Goal: Find specific page/section: Find specific page/section

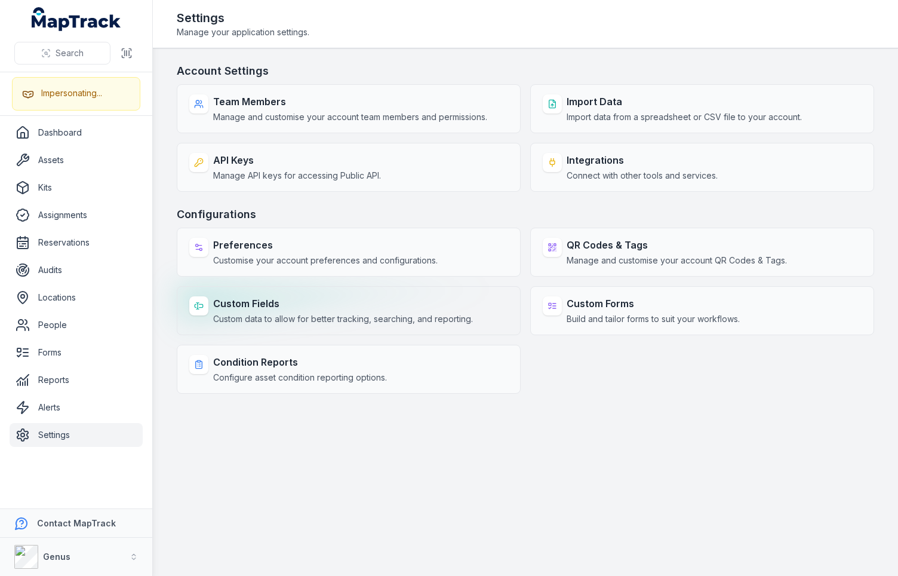
click at [344, 296] on strong "Custom Fields" at bounding box center [343, 303] width 260 height 14
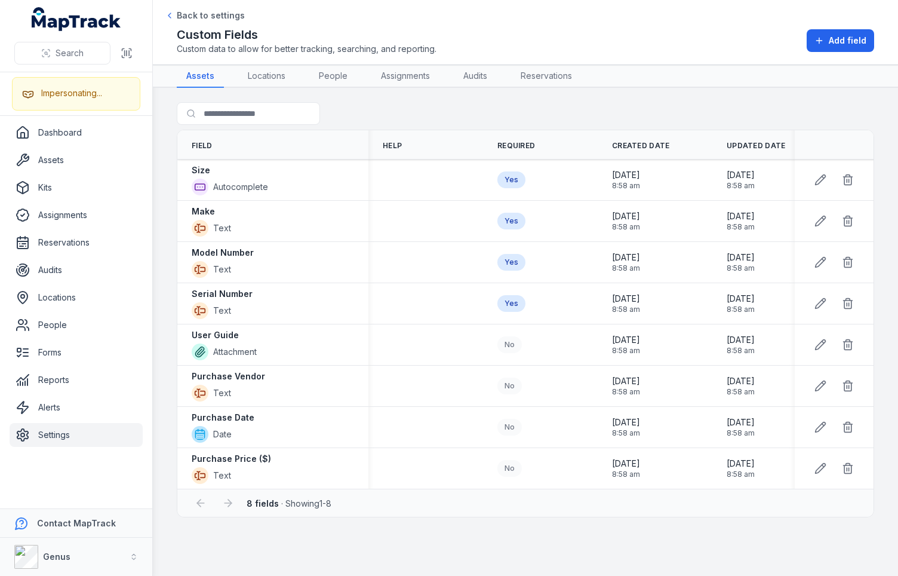
click at [363, 104] on div at bounding box center [272, 113] width 191 height 23
click at [477, 116] on div "Search for fields" at bounding box center [525, 115] width 697 height 27
click at [51, 133] on link "Dashboard" at bounding box center [76, 133] width 133 height 24
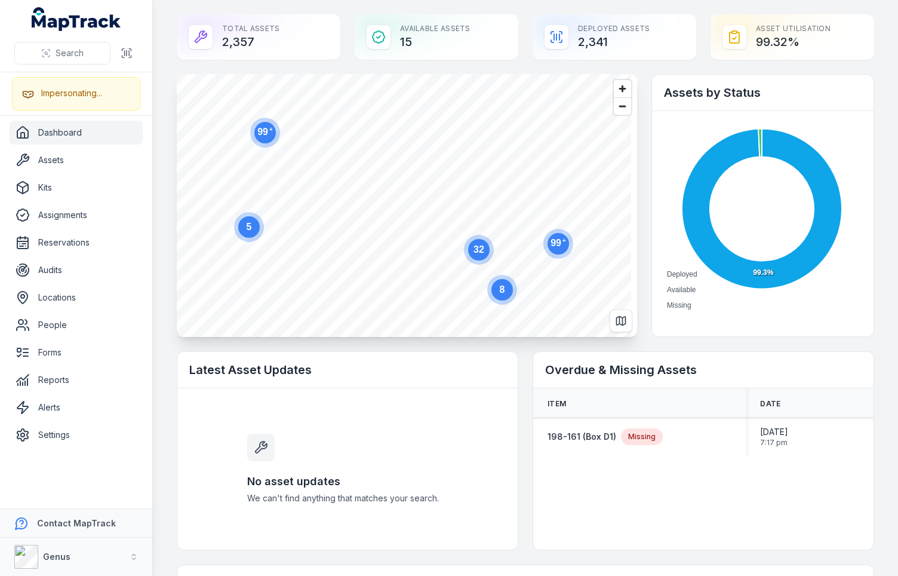
click at [270, 363] on h2 "Latest Asset Updates" at bounding box center [347, 369] width 316 height 17
click at [302, 371] on h2 "Latest Asset Updates" at bounding box center [347, 369] width 316 height 17
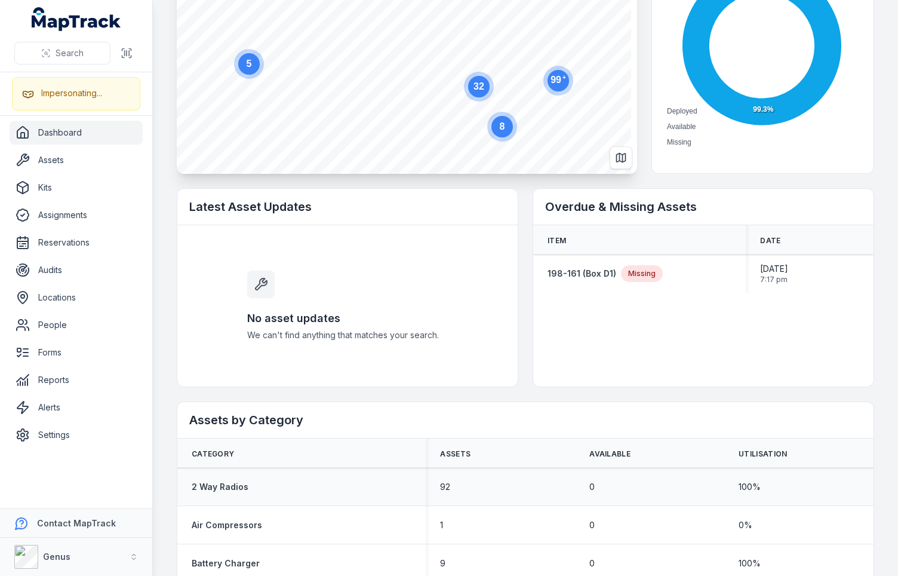
scroll to position [171, 0]
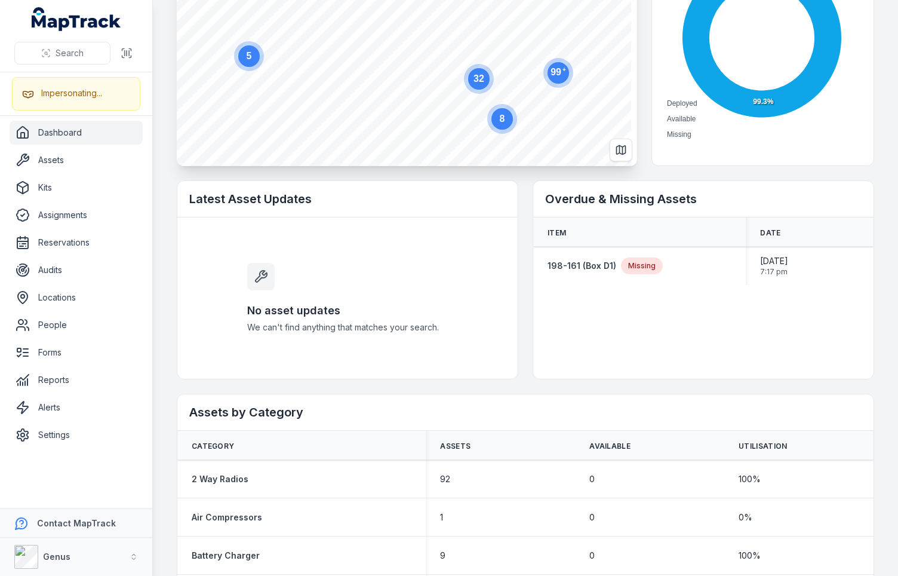
click at [425, 419] on h2 "Assets by Category" at bounding box center [525, 412] width 672 height 17
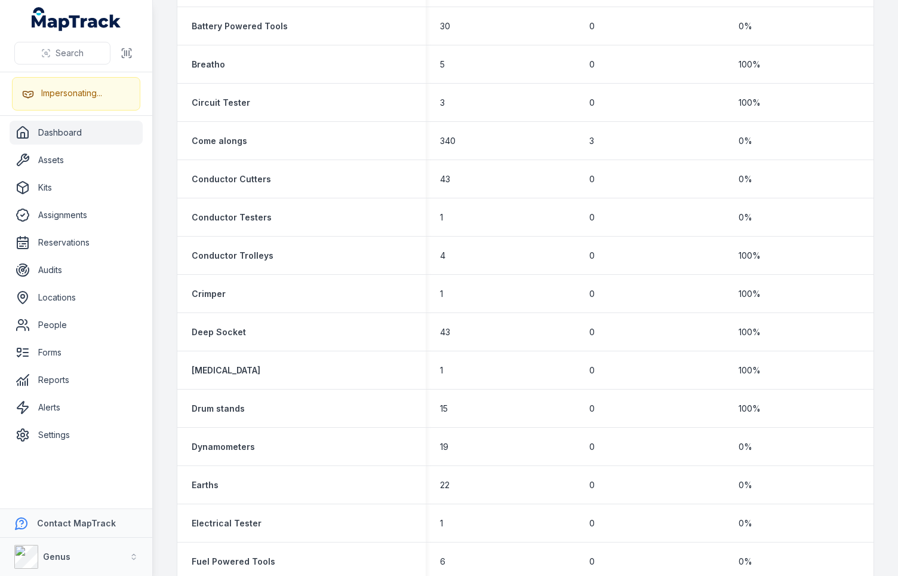
scroll to position [0, 0]
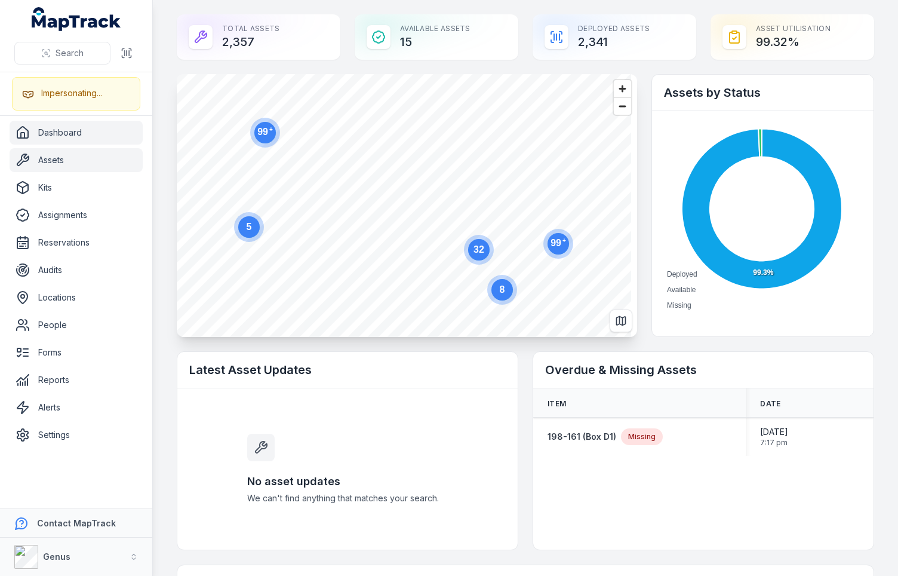
click at [76, 167] on link "Assets" at bounding box center [76, 160] width 133 height 24
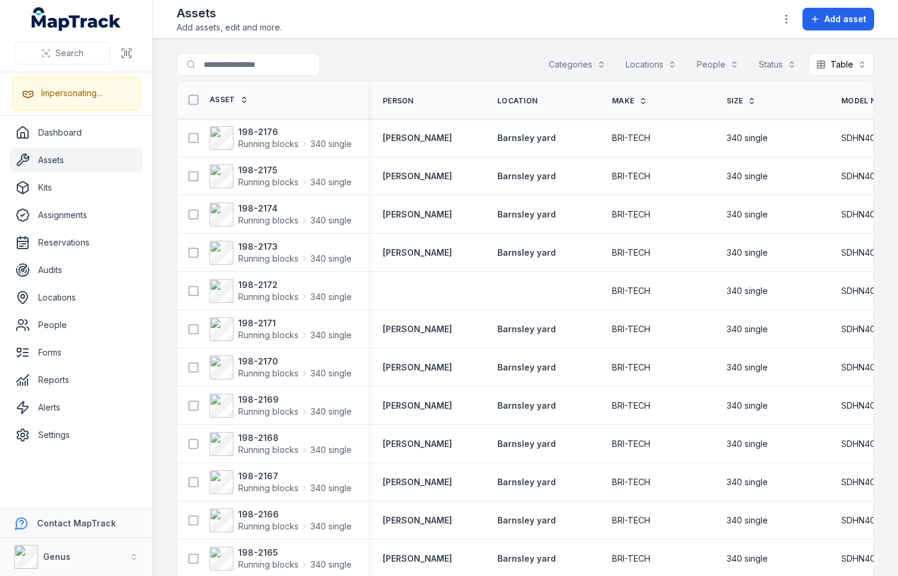
click at [161, 153] on main "Search for assets Categories Locations People Status Table ***** Asset Person L…" at bounding box center [525, 307] width 745 height 537
click at [51, 407] on link "Alerts" at bounding box center [76, 407] width 133 height 24
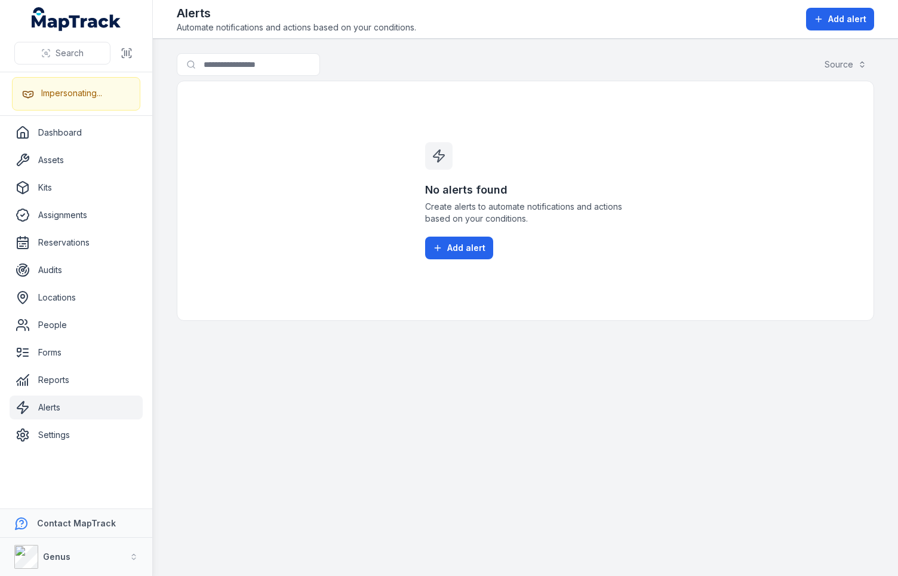
click at [355, 242] on div "No alerts found Create alerts to automate notifications and actions based on yo…" at bounding box center [525, 201] width 697 height 240
click at [61, 383] on link "Reports" at bounding box center [76, 380] width 133 height 24
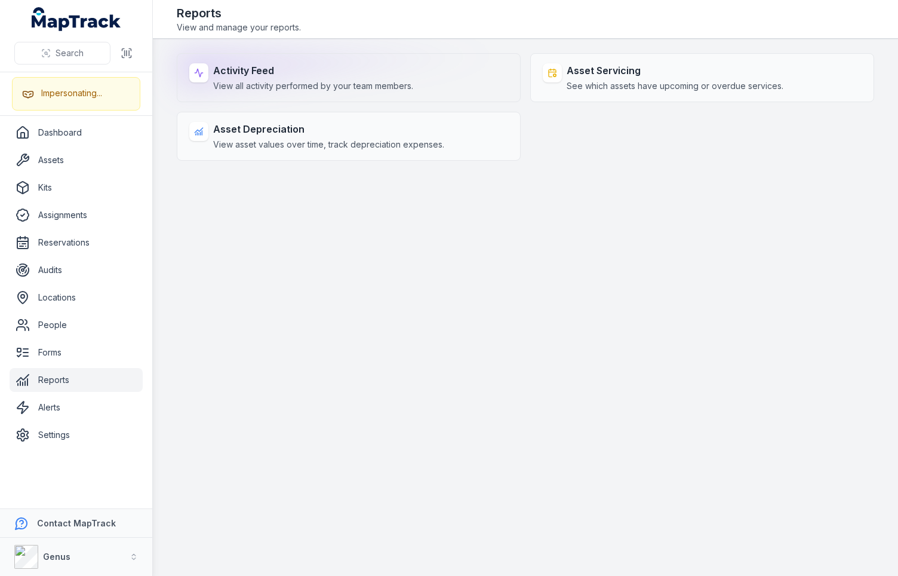
click at [319, 70] on strong "Activity Feed" at bounding box center [313, 70] width 200 height 14
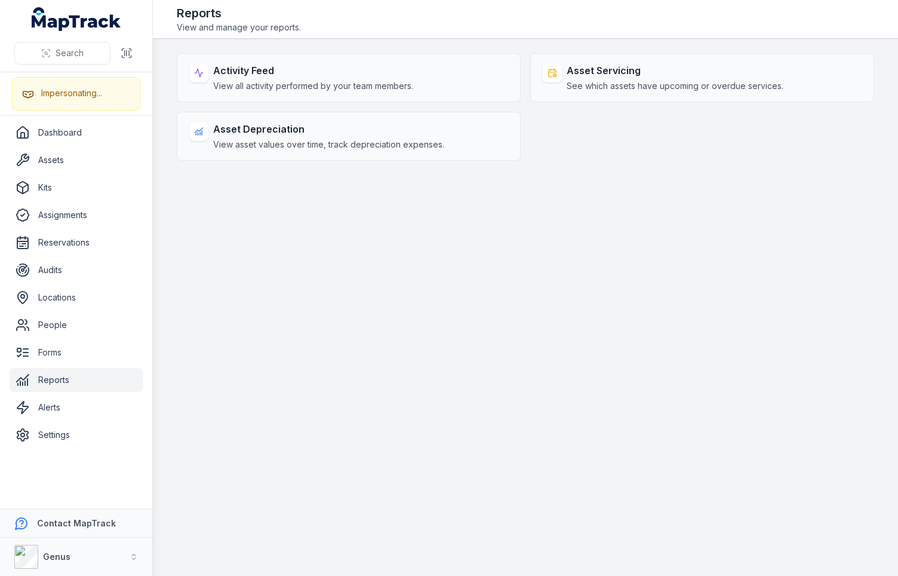
click at [334, 39] on main "Activity Feed View all activity performed by your team members. Asset Servicing…" at bounding box center [525, 307] width 745 height 537
click at [345, 23] on div "Reports View and manage your reports." at bounding box center [525, 19] width 697 height 29
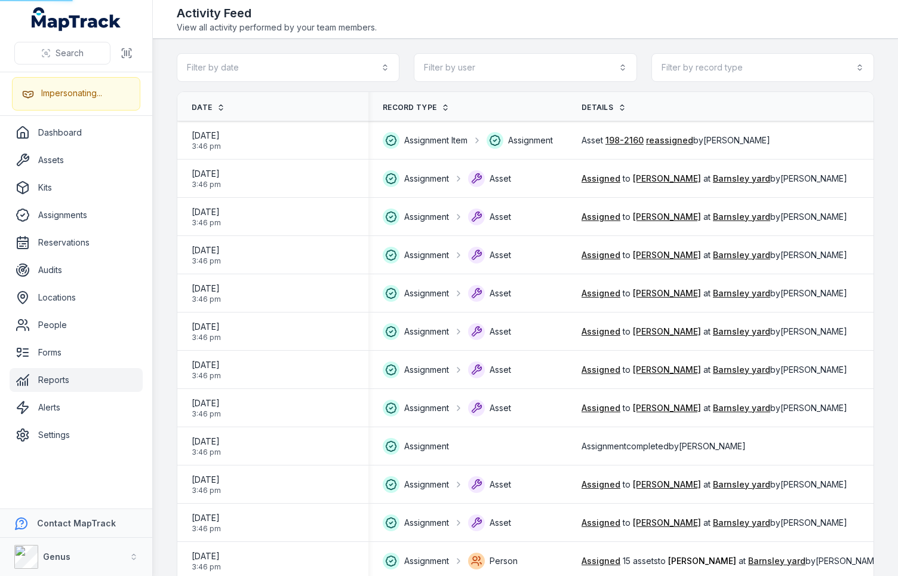
click at [365, 24] on span "View all activity performed by your team members." at bounding box center [277, 27] width 200 height 12
click at [364, 24] on span "View all activity performed by your team members." at bounding box center [277, 27] width 200 height 12
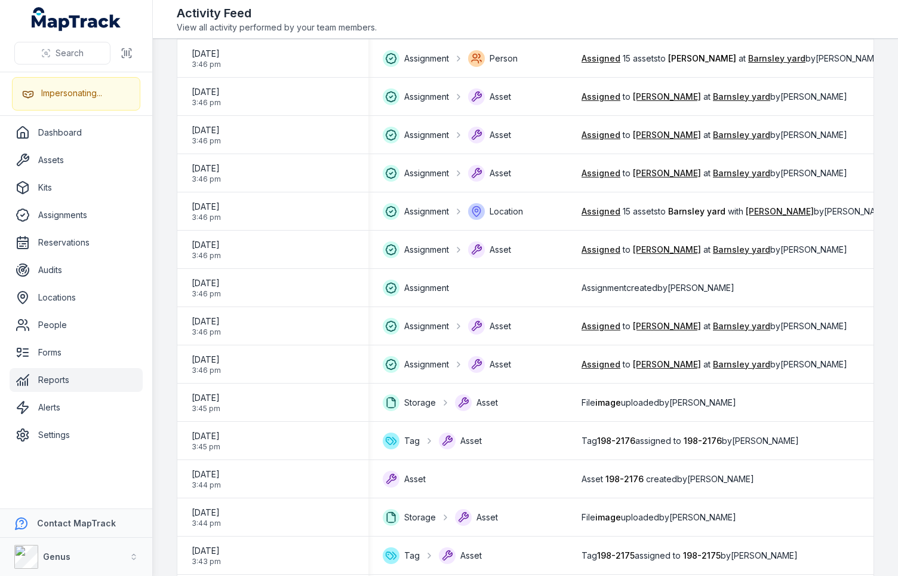
scroll to position [595, 0]
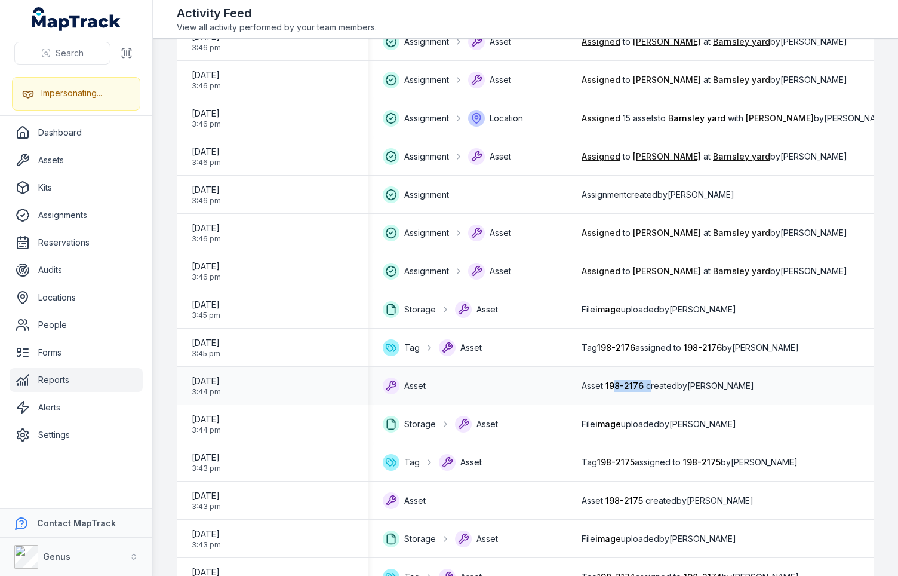
drag, startPoint x: 619, startPoint y: 385, endPoint x: 653, endPoint y: 383, distance: 34.1
click at [653, 383] on span "Asset 198-2176 created by [PERSON_NAME]" at bounding box center [668, 386] width 173 height 12
drag, startPoint x: 610, startPoint y: 383, endPoint x: 645, endPoint y: 382, distance: 35.2
click at [644, 382] on span "198-2176" at bounding box center [624, 385] width 38 height 10
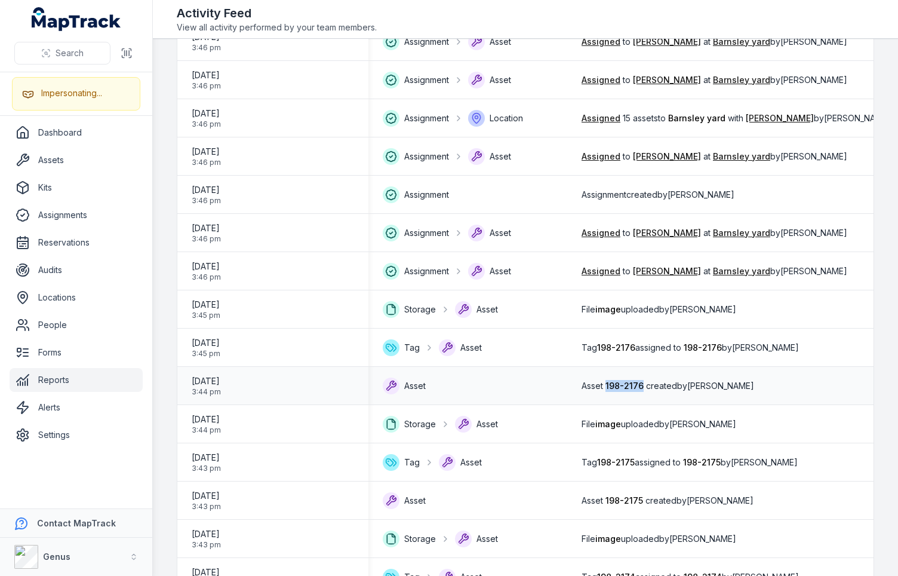
copy span "198-2176"
click at [79, 159] on link "Assets" at bounding box center [76, 160] width 133 height 24
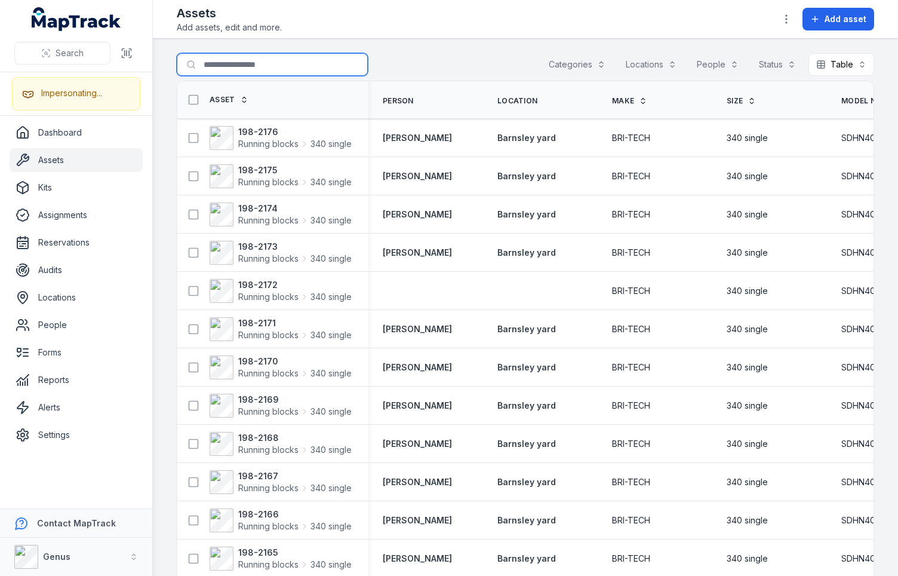
click at [276, 69] on input "Search for assets" at bounding box center [272, 64] width 191 height 23
paste input "********"
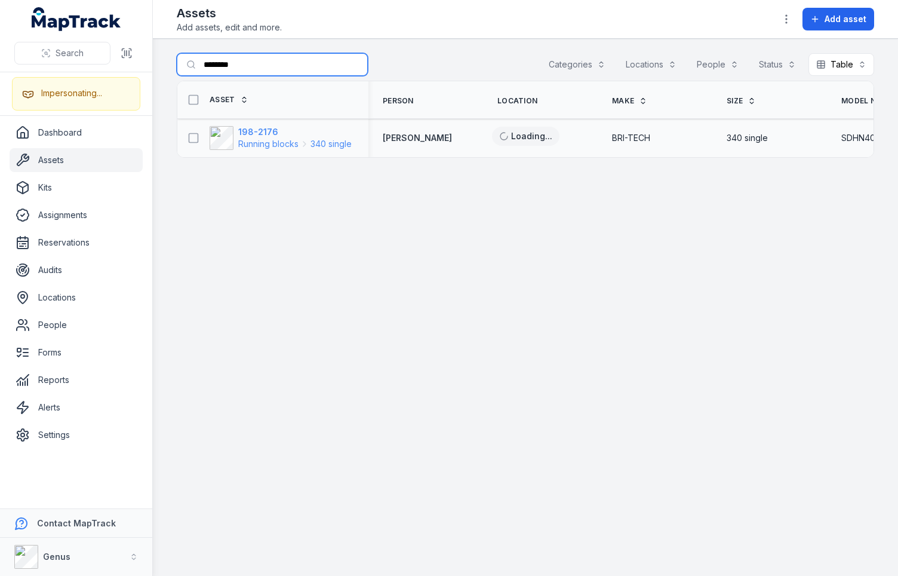
type input "********"
click at [251, 131] on strong "198-2176" at bounding box center [294, 132] width 113 height 12
click at [405, 59] on div "Search for assets ******** Categories Locations People Status Table *****" at bounding box center [525, 66] width 697 height 27
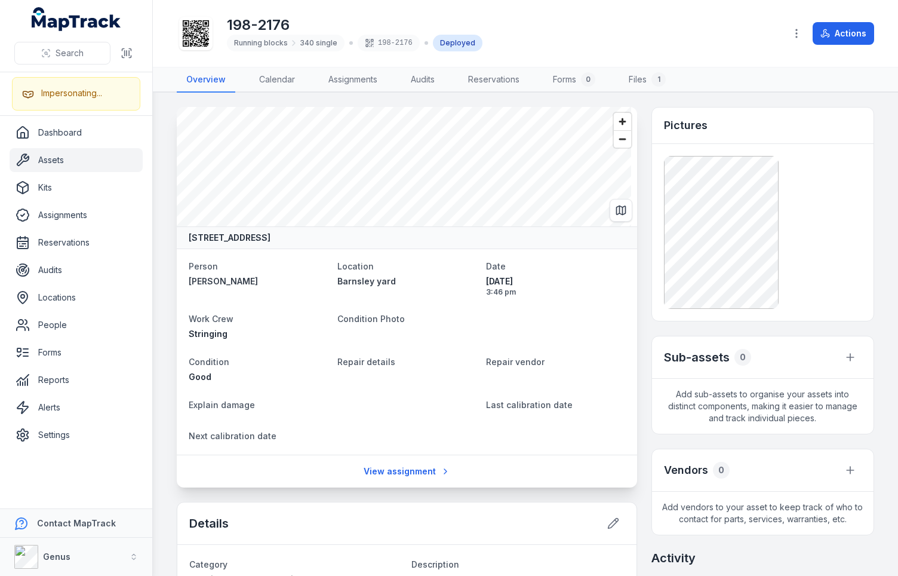
click at [608, 41] on div "198-2176 Running blocks 340 single 198-2176 Deployed" at bounding box center [476, 33] width 599 height 38
click at [635, 41] on div "198-2176 Running blocks 340 single 198-2176 Deployed" at bounding box center [476, 33] width 599 height 38
click at [636, 125] on div "[STREET_ADDRESS] Person [PERSON_NAME] Location [GEOGRAPHIC_DATA] yard Date [DAT…" at bounding box center [525, 537] width 697 height 860
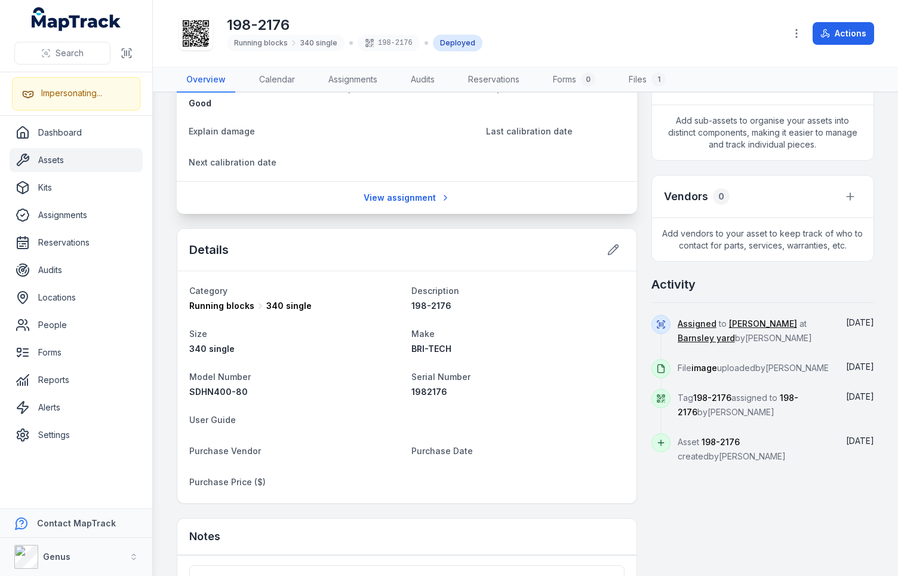
scroll to position [281, 0]
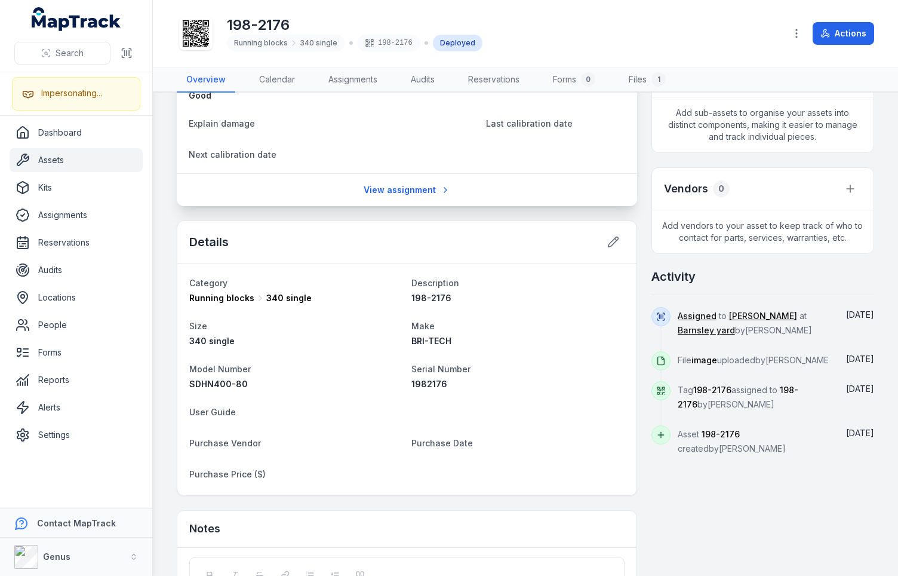
click at [636, 125] on div "[STREET_ADDRESS] Person [PERSON_NAME] Location [GEOGRAPHIC_DATA] yard Date [DAT…" at bounding box center [525, 256] width 697 height 860
click at [435, 381] on span "1982176" at bounding box center [429, 384] width 36 height 10
click at [485, 380] on div "1982176" at bounding box center [517, 384] width 213 height 12
click at [634, 313] on div "[STREET_ADDRESS] Person [PERSON_NAME] Location [GEOGRAPHIC_DATA] yard Date [DAT…" at bounding box center [525, 256] width 697 height 860
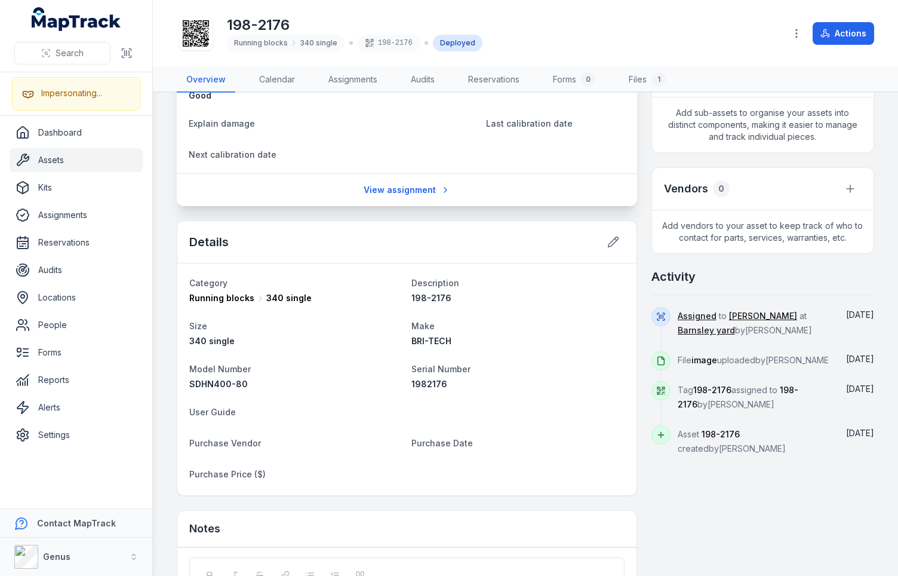
click at [636, 312] on div "[STREET_ADDRESS] Person [PERSON_NAME] Location [GEOGRAPHIC_DATA] yard Date [DAT…" at bounding box center [525, 256] width 697 height 860
click at [637, 310] on div "[STREET_ADDRESS] Person [PERSON_NAME] Location [GEOGRAPHIC_DATA] yard Date [DAT…" at bounding box center [525, 256] width 697 height 860
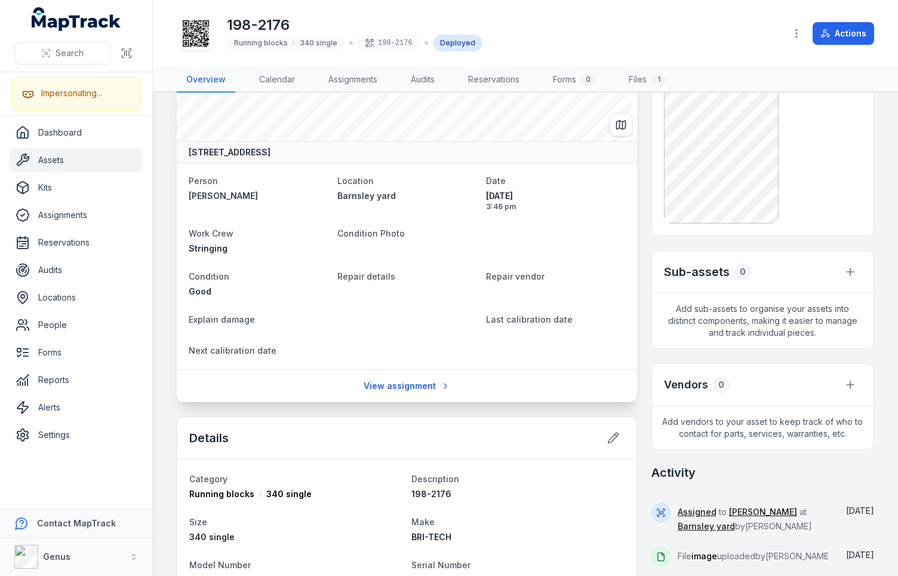
scroll to position [0, 0]
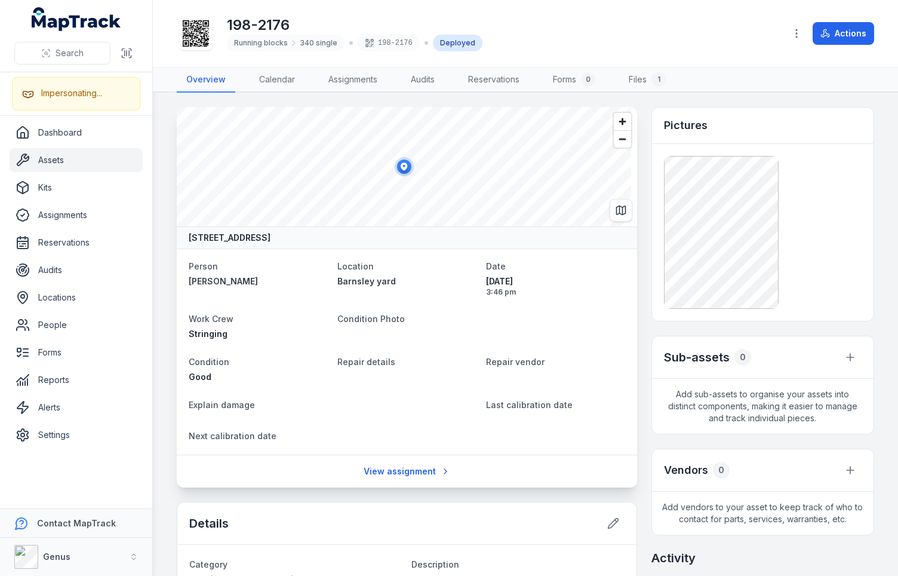
click at [347, 399] on dt "Explain damage" at bounding box center [333, 404] width 288 height 14
click at [380, 399] on dt "Explain damage" at bounding box center [333, 404] width 288 height 14
drag, startPoint x: 382, startPoint y: 362, endPoint x: 388, endPoint y: 362, distance: 6.6
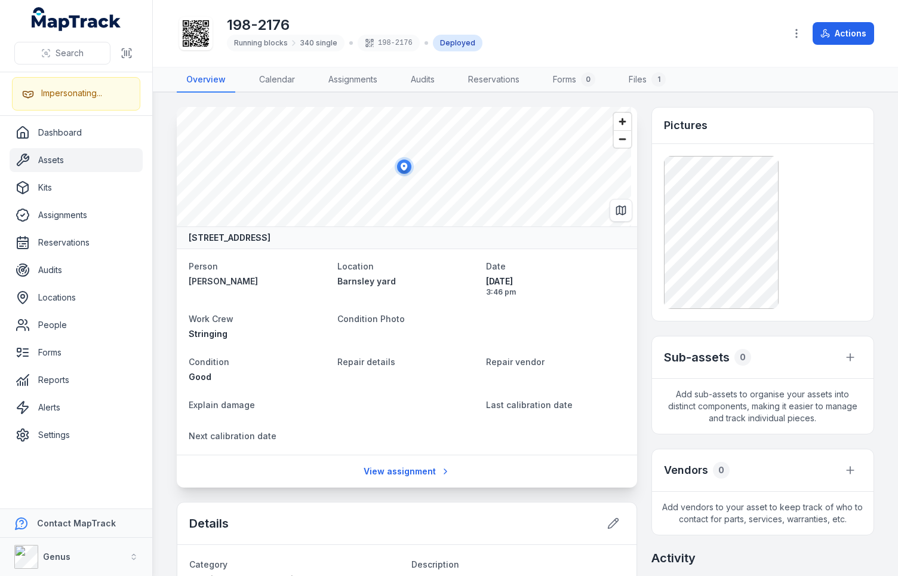
click at [388, 362] on span "Repair details" at bounding box center [366, 361] width 58 height 10
drag, startPoint x: 417, startPoint y: 362, endPoint x: 320, endPoint y: 360, distance: 97.4
click at [320, 360] on dl "Person [PERSON_NAME] Location [GEOGRAPHIC_DATA] Date [DATE] 3:46 pm Work Crew S…" at bounding box center [407, 352] width 436 height 186
click at [392, 329] on div "Condition Photo" at bounding box center [481, 325] width 288 height 29
drag, startPoint x: 396, startPoint y: 312, endPoint x: 343, endPoint y: 316, distance: 53.3
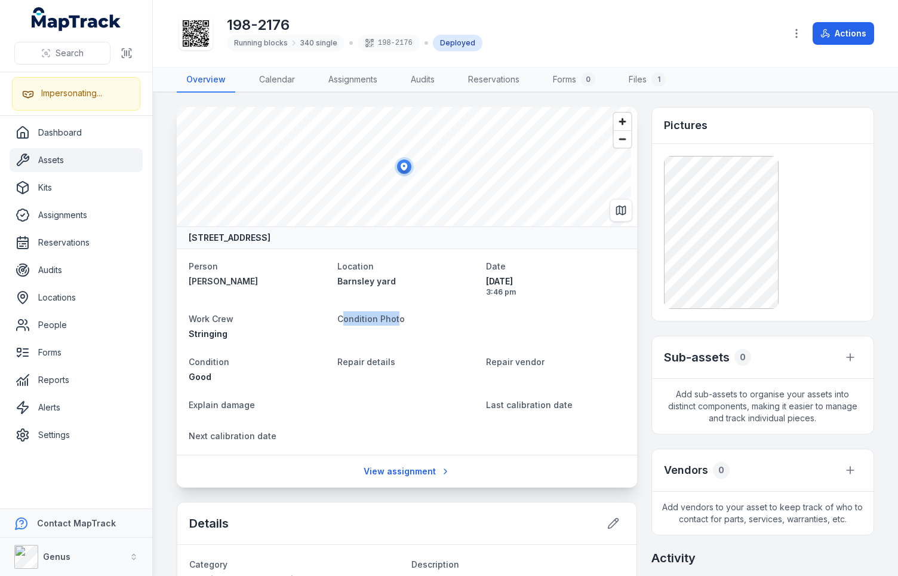
click at [343, 316] on dt "Condition Photo" at bounding box center [481, 318] width 288 height 14
click at [438, 320] on dt "Condition Photo" at bounding box center [481, 318] width 288 height 14
click at [509, 319] on dt "Condition Photo" at bounding box center [481, 318] width 288 height 14
click at [637, 234] on div "[STREET_ADDRESS] Person [PERSON_NAME] Location [GEOGRAPHIC_DATA] yard Date [DAT…" at bounding box center [525, 537] width 697 height 860
click at [637, 233] on div "[STREET_ADDRESS] Person [PERSON_NAME] Location [GEOGRAPHIC_DATA] yard Date [DAT…" at bounding box center [525, 537] width 697 height 860
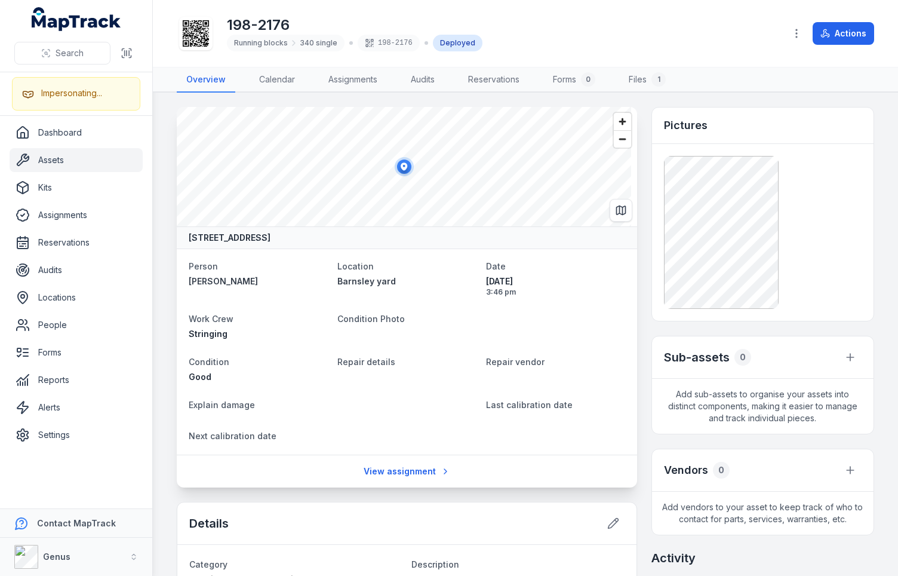
click at [637, 233] on div "[STREET_ADDRESS] Person [PERSON_NAME] Location [GEOGRAPHIC_DATA] yard Date [DAT…" at bounding box center [525, 537] width 697 height 860
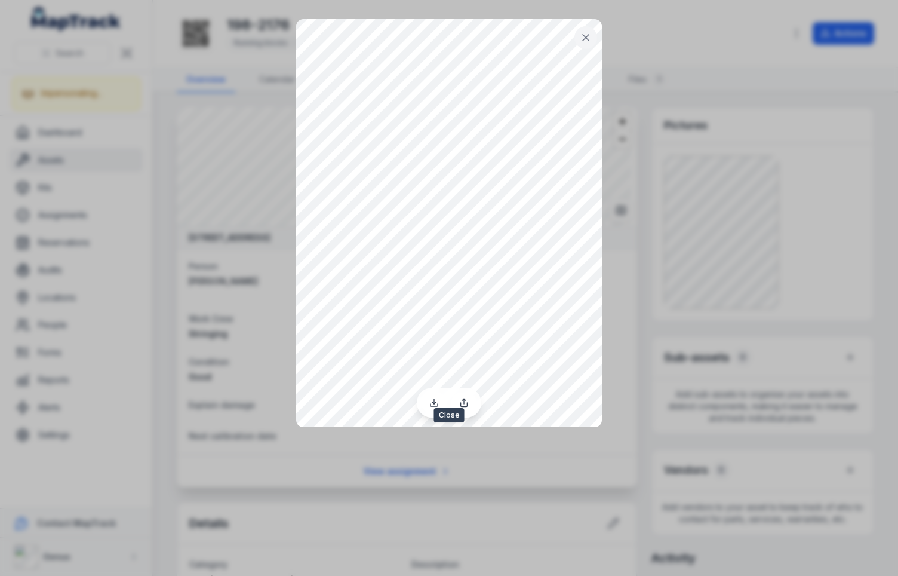
click at [586, 37] on icon at bounding box center [586, 38] width 6 height 6
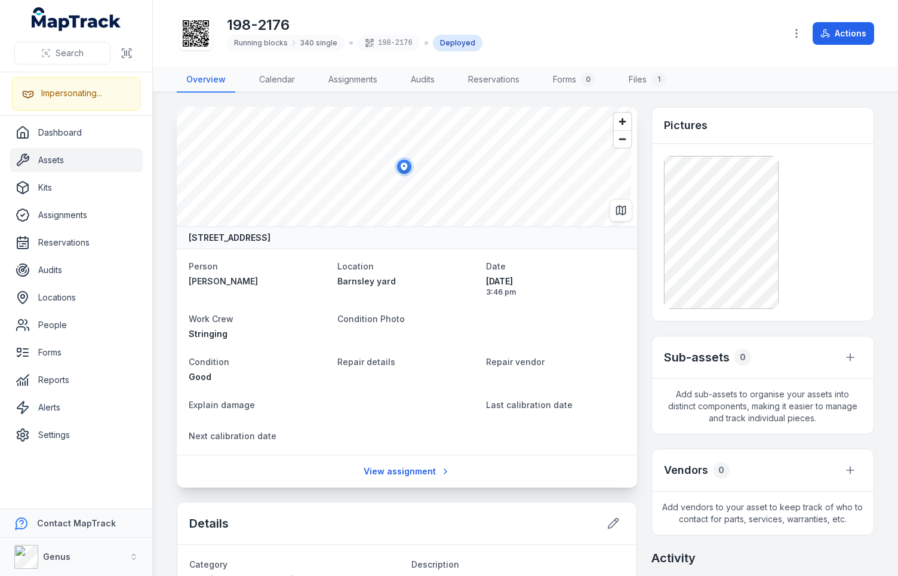
click at [647, 39] on div "198-2176 Running blocks 340 single 198-2176 Deployed" at bounding box center [476, 33] width 599 height 38
click at [700, 48] on div "198-2176 Running blocks 340 single 198-2176 Deployed" at bounding box center [476, 33] width 599 height 38
click at [748, 31] on div "198-2176 Running blocks 340 single 198-2176 Deployed" at bounding box center [476, 33] width 599 height 38
click at [719, 29] on div "198-2176 Running blocks 340 single 198-2176 Deployed" at bounding box center [476, 33] width 599 height 38
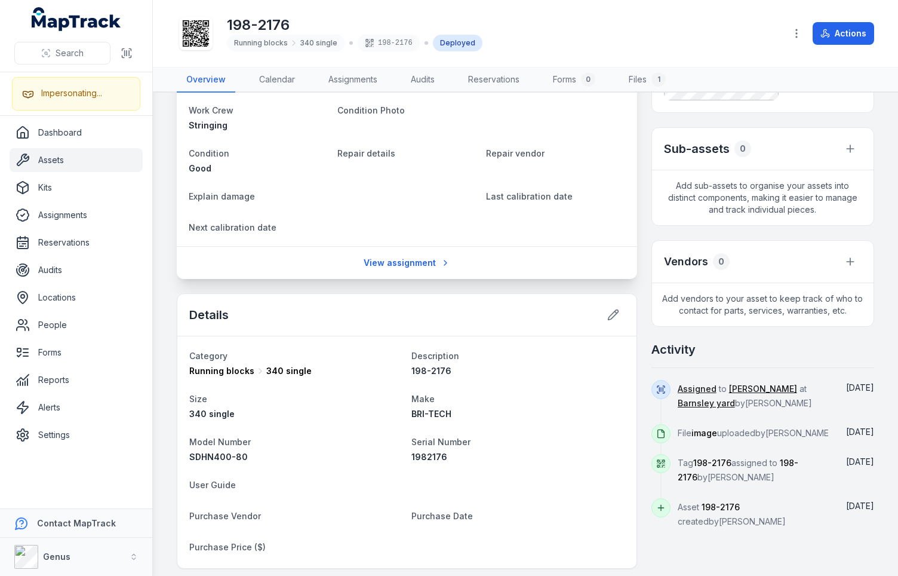
scroll to position [405, 0]
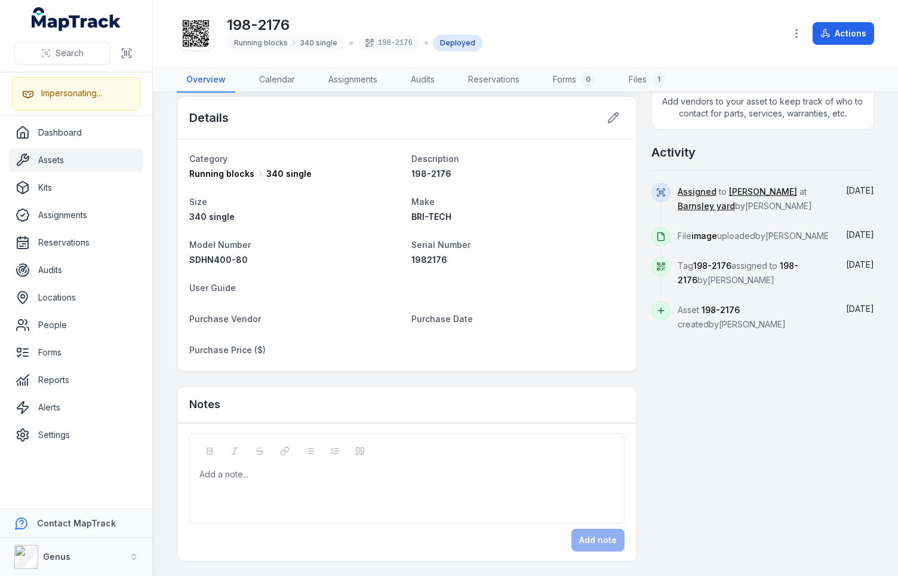
click at [662, 373] on div "[STREET_ADDRESS] Person [PERSON_NAME] Location [GEOGRAPHIC_DATA] yard Date [DAT…" at bounding box center [525, 131] width 697 height 860
